Goal: Transaction & Acquisition: Obtain resource

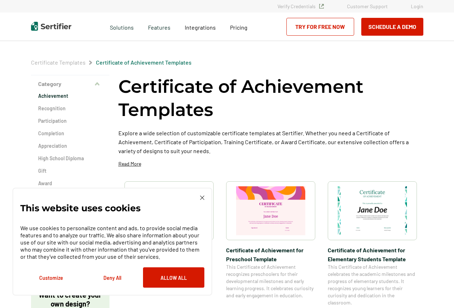
click at [180, 198] on div "This website uses cookies We use cookies to personalize content and ads, to pro…" at bounding box center [112, 241] width 184 height 92
click at [371, 220] on img at bounding box center [371, 210] width 69 height 49
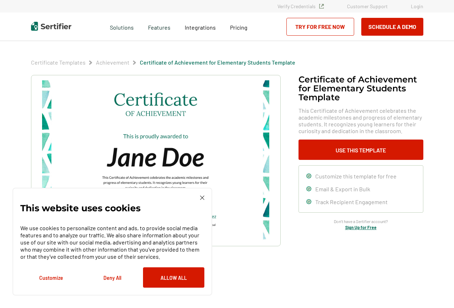
click at [204, 198] on div "This website uses cookies We use cookies to personalize content and ads, to pro…" at bounding box center [112, 241] width 200 height 108
click at [201, 197] on img at bounding box center [202, 197] width 4 height 4
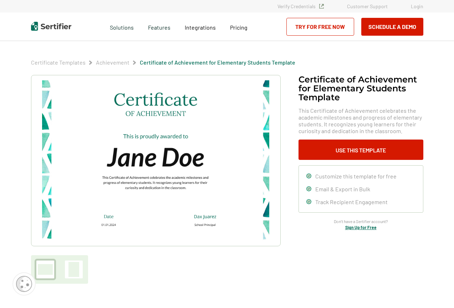
click at [145, 219] on img at bounding box center [155, 160] width 227 height 160
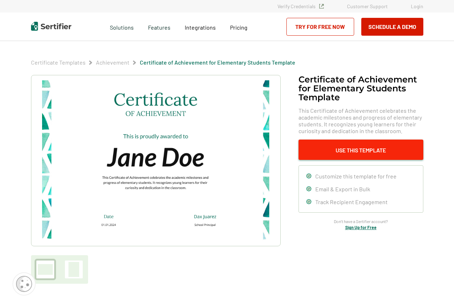
click at [322, 151] on button "Use This Template" at bounding box center [360, 149] width 125 height 20
